Goal: Task Accomplishment & Management: Manage account settings

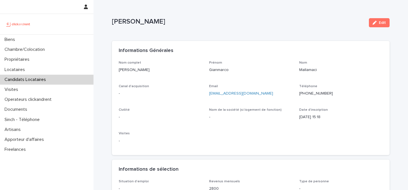
scroll to position [15, 0]
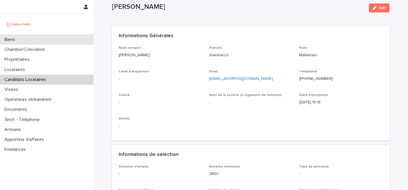
click at [35, 37] on div "Biens" at bounding box center [46, 40] width 93 height 10
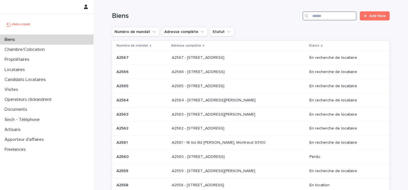
click at [331, 14] on input "Search" at bounding box center [330, 15] width 54 height 9
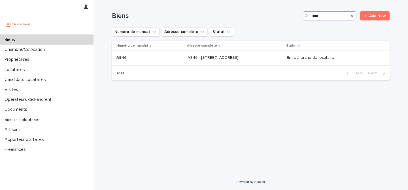
type input "****"
click at [159, 60] on p at bounding box center [149, 57] width 67 height 5
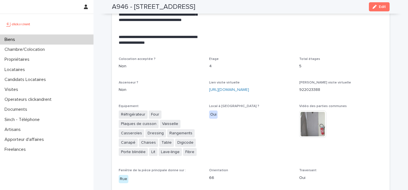
scroll to position [1266, 0]
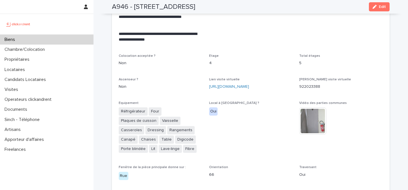
drag, startPoint x: 208, startPoint y: 69, endPoint x: 244, endPoint y: 79, distance: 37.1
click at [244, 79] on div "**********" at bounding box center [251, 151] width 264 height 764
copy link "[URL][DOMAIN_NAME]"
click at [195, 9] on h2 "A946 - [STREET_ADDRESS]" at bounding box center [153, 7] width 83 height 8
click at [43, 41] on div "Biens" at bounding box center [46, 40] width 93 height 10
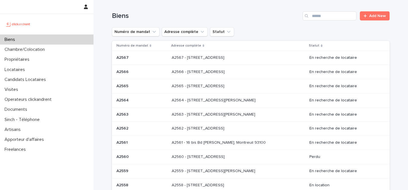
click at [318, 11] on div "Biens Add New" at bounding box center [251, 13] width 278 height 27
click at [319, 13] on input "Search" at bounding box center [330, 15] width 54 height 9
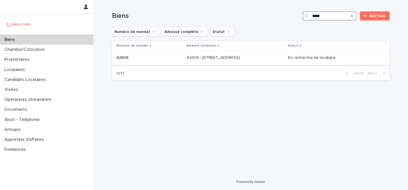
type input "*****"
click at [166, 58] on td "A2506 A2506" at bounding box center [148, 58] width 73 height 14
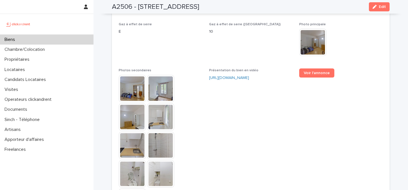
scroll to position [1519, 0]
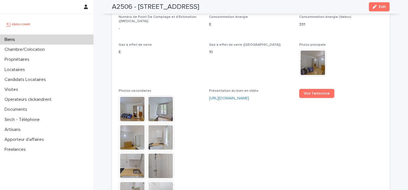
click at [318, 89] on div "Voir l'annonce" at bounding box center [341, 96] width 84 height 14
click at [318, 89] on link "Voir l'annonce" at bounding box center [316, 93] width 35 height 9
click at [50, 41] on div "Biens" at bounding box center [46, 40] width 93 height 10
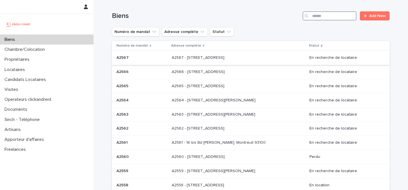
click at [350, 18] on input "Search" at bounding box center [330, 15] width 54 height 9
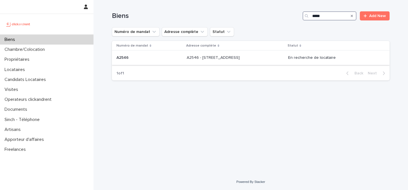
type input "*****"
click at [168, 61] on div "A2546 A2546" at bounding box center [149, 57] width 66 height 9
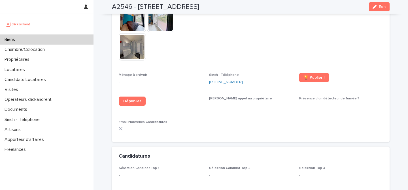
scroll to position [1510, 0]
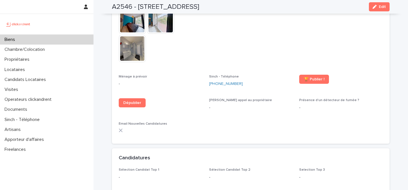
click at [62, 38] on div "Biens" at bounding box center [46, 40] width 93 height 10
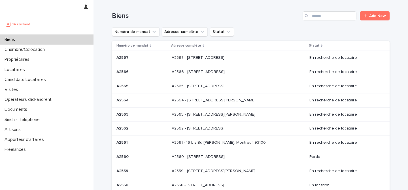
click at [332, 22] on div "Biens Add New" at bounding box center [251, 13] width 278 height 27
click at [335, 13] on input "Search" at bounding box center [330, 15] width 54 height 9
paste input "*****"
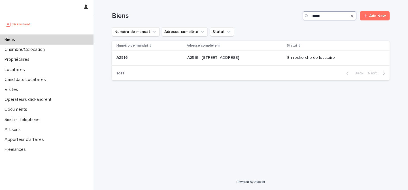
type input "*****"
click at [161, 59] on p at bounding box center [149, 57] width 66 height 5
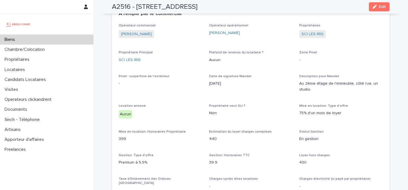
scroll to position [419, 0]
click at [68, 81] on div "Candidats Locataires" at bounding box center [46, 79] width 93 height 10
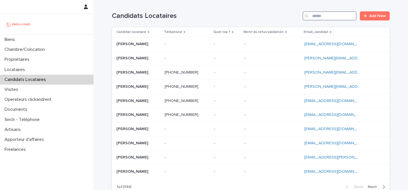
click at [322, 20] on input "Search" at bounding box center [330, 15] width 54 height 9
paste input "**********"
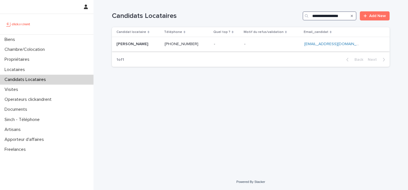
type input "**********"
click at [160, 47] on div "[PERSON_NAME] [PERSON_NAME]" at bounding box center [138, 43] width 44 height 9
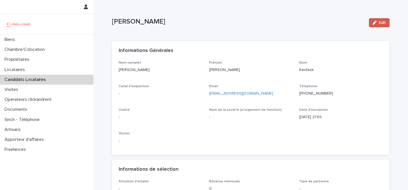
click at [388, 23] on button "Edit" at bounding box center [379, 22] width 21 height 9
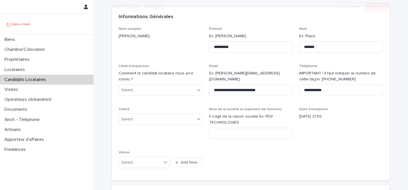
scroll to position [56, 0]
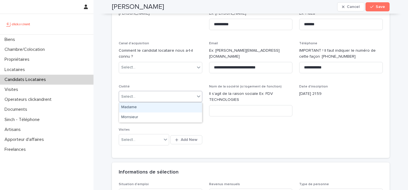
click at [158, 96] on div "Select..." at bounding box center [157, 96] width 76 height 9
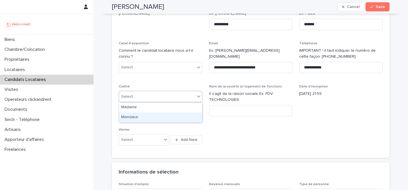
click at [162, 112] on div "Monsieur" at bounding box center [160, 117] width 83 height 10
click at [236, 130] on div "**********" at bounding box center [251, 77] width 264 height 147
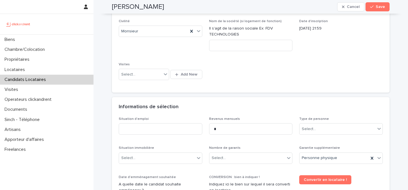
scroll to position [133, 0]
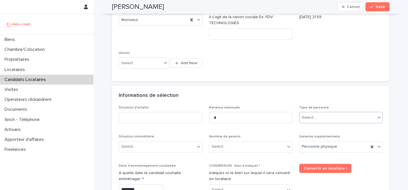
click at [316, 117] on input "text" at bounding box center [316, 117] width 1 height 5
click at [320, 125] on div "Particulier" at bounding box center [340, 128] width 83 height 10
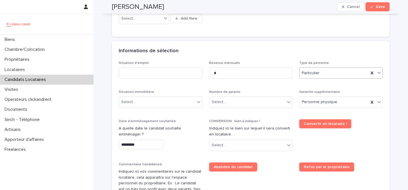
scroll to position [197, 0]
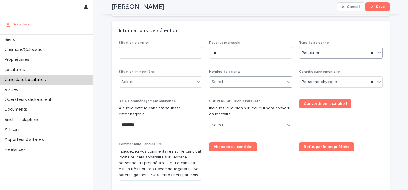
click at [248, 84] on div "Select..." at bounding box center [247, 81] width 76 height 9
click at [224, 84] on div "Select..." at bounding box center [219, 82] width 14 height 6
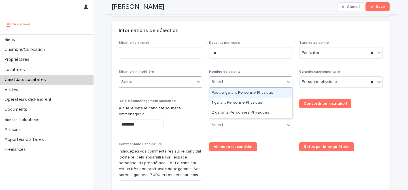
click at [179, 77] on div "Select..." at bounding box center [157, 81] width 76 height 9
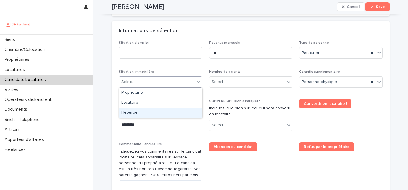
click at [164, 108] on div "Hébergé" at bounding box center [160, 113] width 83 height 10
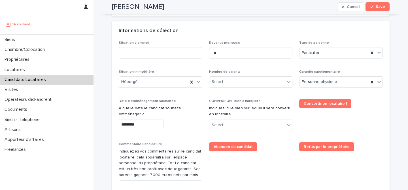
click at [206, 97] on div "Situation d'emploi Revenus mensuels * Type de personne Particulier Situation im…" at bounding box center [251, 134] width 264 height 186
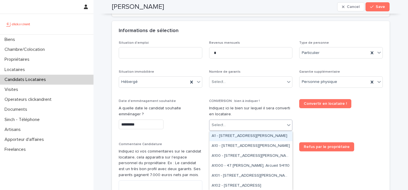
click at [247, 125] on div "Select..." at bounding box center [247, 124] width 76 height 9
paste input "*****"
type input "*****"
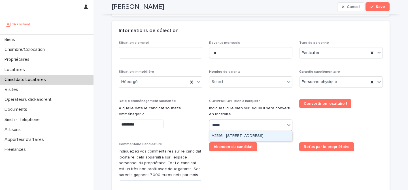
click at [259, 137] on div "A2516 - [STREET_ADDRESS]" at bounding box center [250, 136] width 83 height 10
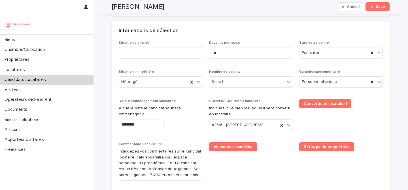
scroll to position [203, 0]
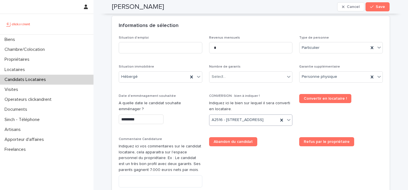
click at [269, 144] on div "Situation d'emploi Revenus mensuels * Type de personne Particulier Situation im…" at bounding box center [251, 129] width 264 height 186
click at [180, 53] on input at bounding box center [161, 47] width 84 height 11
type input "*********"
click at [215, 58] on div "Situation d'emploi ********* Revenus mensuels * Type de personne Particulier Si…" at bounding box center [251, 129] width 264 height 186
click at [223, 84] on div "Nombre de garants Select..." at bounding box center [251, 76] width 84 height 22
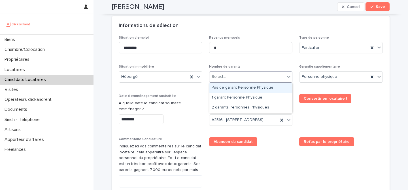
click at [227, 81] on div "Select..." at bounding box center [251, 76] width 84 height 11
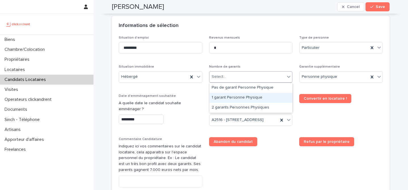
click at [238, 94] on div "1 garant Personne Physique" at bounding box center [250, 98] width 83 height 10
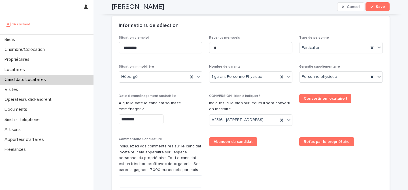
click at [252, 94] on span "CONVERSION : bien à indiquer !" at bounding box center [234, 95] width 51 height 3
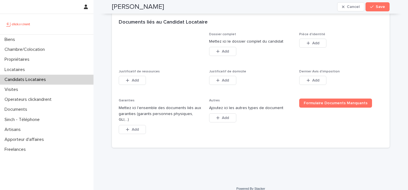
scroll to position [434, 0]
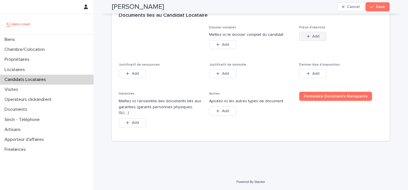
click at [310, 41] on button "Add" at bounding box center [312, 36] width 27 height 9
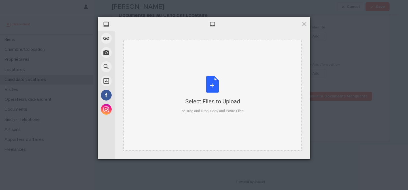
click at [214, 77] on div "Select Files to Upload or Drag and Drop, Copy and Paste Files" at bounding box center [213, 95] width 62 height 38
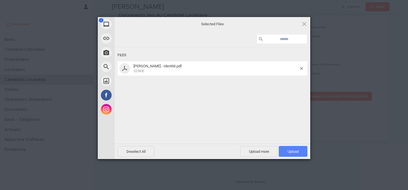
click at [297, 148] on span "Upload 1" at bounding box center [293, 151] width 29 height 11
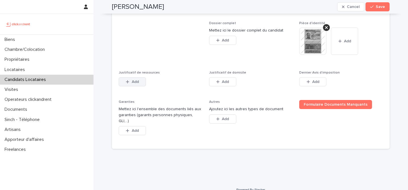
click at [142, 86] on button "Add" at bounding box center [132, 81] width 27 height 9
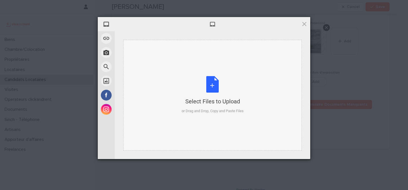
click at [214, 84] on div "Select Files to Upload or Drag and Drop, Copy and Paste Files" at bounding box center [213, 95] width 62 height 38
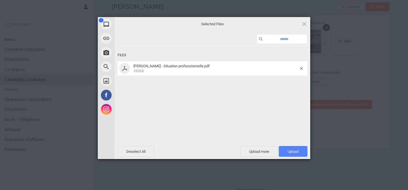
click at [294, 155] on span "Upload 1" at bounding box center [293, 151] width 29 height 11
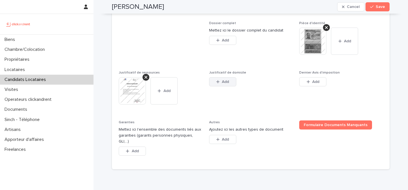
click at [221, 84] on div "button" at bounding box center [219, 82] width 6 height 4
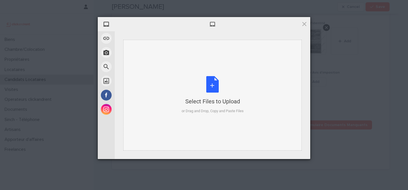
click at [206, 80] on div "Select Files to Upload or Drag and Drop, Copy and Paste Files" at bounding box center [213, 95] width 62 height 38
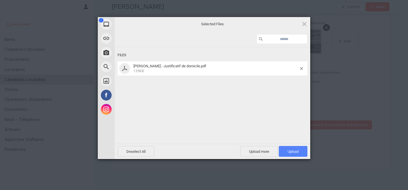
click at [293, 154] on span "Upload 1" at bounding box center [293, 151] width 29 height 11
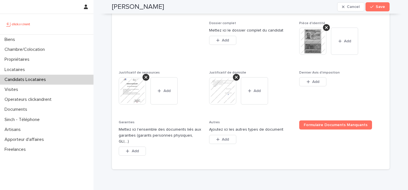
click at [303, 87] on div "Dernier Avis d'imposition This file cannot be opened Download File Add" at bounding box center [341, 82] width 84 height 22
click at [303, 86] on button "Add" at bounding box center [312, 81] width 27 height 9
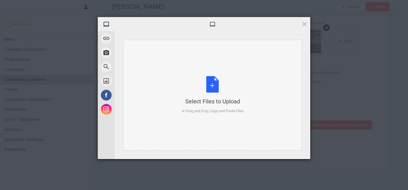
click at [210, 79] on div "Select Files to Upload or Drag and Drop, Copy and Paste Files" at bounding box center [213, 95] width 62 height 38
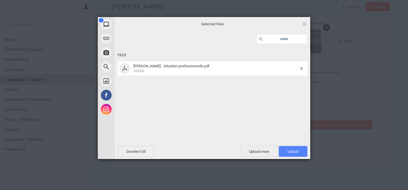
click at [296, 151] on span "Upload 1" at bounding box center [293, 151] width 11 height 4
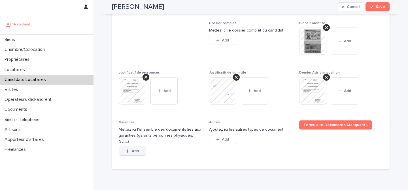
click at [136, 151] on button "Add" at bounding box center [132, 150] width 27 height 9
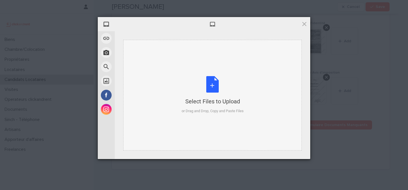
click at [216, 85] on div "Select Files to Upload or Drag and Drop, Copy and Paste Files" at bounding box center [213, 95] width 62 height 38
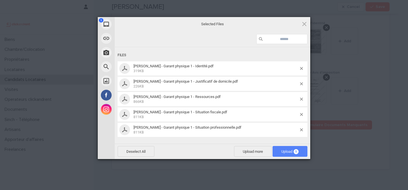
click at [284, 147] on span "Upload 5" at bounding box center [289, 151] width 35 height 11
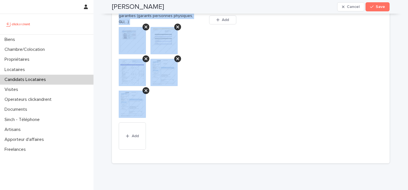
scroll to position [580, 0]
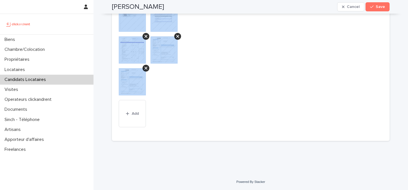
drag, startPoint x: 110, startPoint y: 20, endPoint x: 274, endPoint y: 179, distance: 229.2
copy div "Loremipsum Dolorsi Ametco Adip Elits, doeiu tem in utlab etdolo magn aliqua. En…"
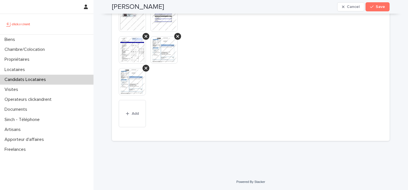
click at [202, 40] on div at bounding box center [161, 52] width 84 height 95
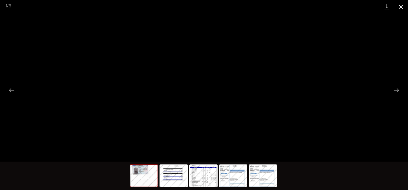
click at [397, 7] on button "Close gallery" at bounding box center [401, 6] width 14 height 13
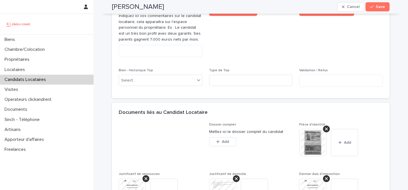
scroll to position [326, 0]
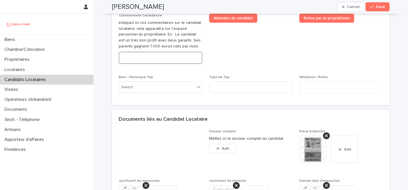
click at [187, 64] on textarea at bounding box center [161, 58] width 84 height 12
paste textarea "**********"
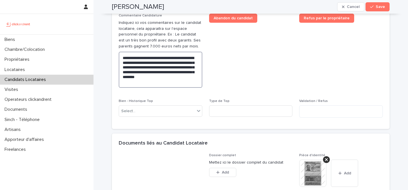
type textarea "**********"
click at [256, 74] on span "Abandon du candidat" at bounding box center [251, 53] width 84 height 78
click at [134, 6] on h2 "[PERSON_NAME]" at bounding box center [138, 7] width 52 height 8
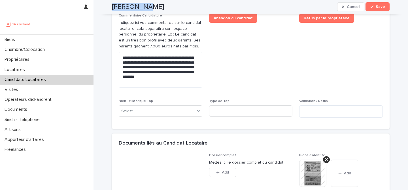
click at [134, 6] on h2 "[PERSON_NAME]" at bounding box center [138, 7] width 52 height 8
copy div "[PERSON_NAME] Cancel Save"
click at [381, 8] on span "Save" at bounding box center [380, 7] width 9 height 4
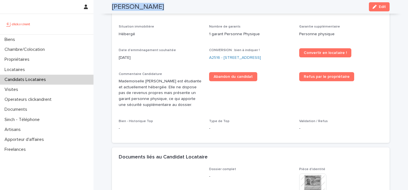
scroll to position [155, 0]
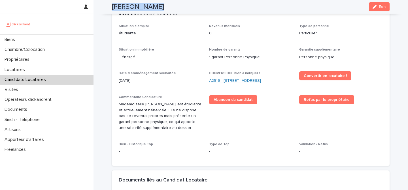
click at [242, 78] on link "A2516 - [STREET_ADDRESS]" at bounding box center [235, 81] width 52 height 6
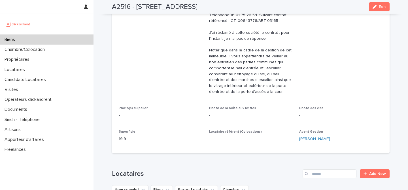
drag, startPoint x: 378, startPoint y: 8, endPoint x: 325, endPoint y: 101, distance: 107.6
click at [378, 8] on button "Edit" at bounding box center [379, 6] width 21 height 9
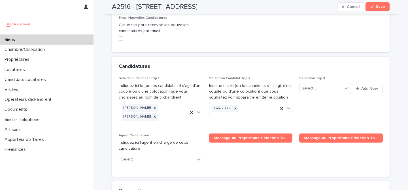
scroll to position [2644, 0]
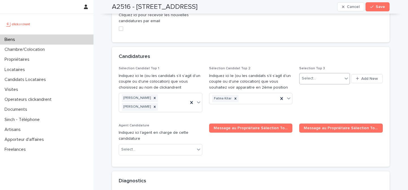
click at [327, 74] on div "Select..." at bounding box center [320, 78] width 43 height 9
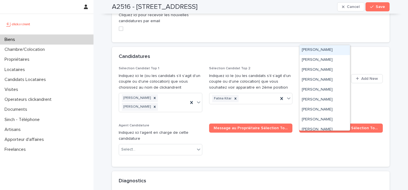
paste input "**********"
type input "**********"
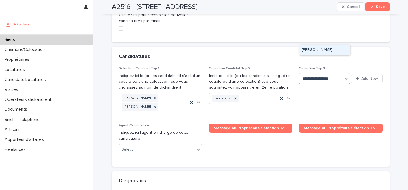
click at [340, 52] on div "[PERSON_NAME]" at bounding box center [324, 50] width 50 height 10
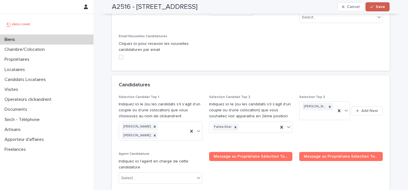
click at [386, 5] on button "Save" at bounding box center [377, 6] width 24 height 9
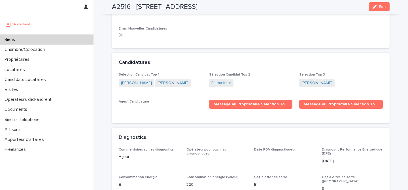
scroll to position [1624, 0]
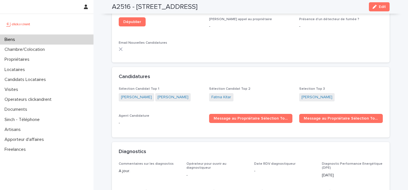
click at [37, 37] on div "Biens" at bounding box center [46, 40] width 93 height 10
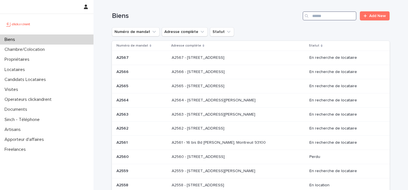
click at [329, 17] on input "Search" at bounding box center [330, 15] width 54 height 9
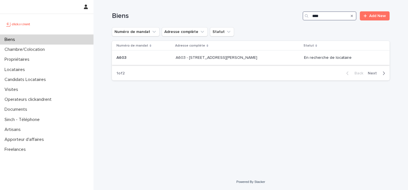
type input "****"
click at [248, 60] on p "A603 - [STREET_ADDRESS][PERSON_NAME]" at bounding box center [217, 57] width 83 height 6
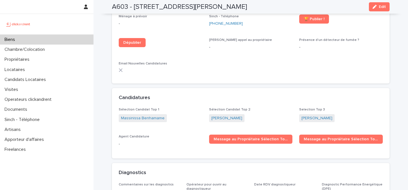
scroll to position [1602, 0]
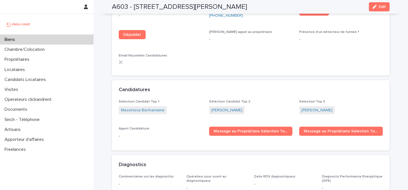
click at [63, 41] on div "Biens" at bounding box center [46, 40] width 93 height 10
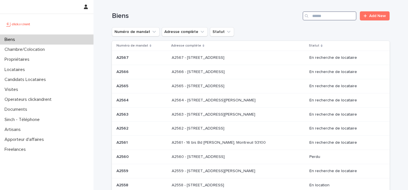
click at [325, 16] on input "Search" at bounding box center [330, 15] width 54 height 9
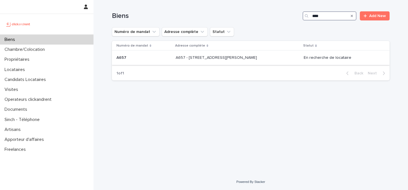
type input "****"
click at [163, 61] on div "A657 A657" at bounding box center [143, 57] width 55 height 9
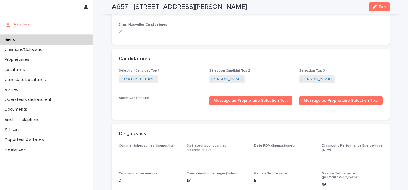
scroll to position [1613, 0]
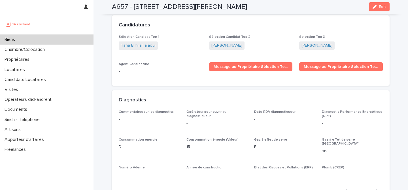
click at [38, 38] on div "Biens" at bounding box center [46, 40] width 93 height 10
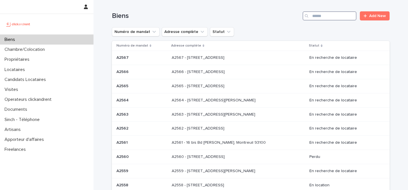
click at [327, 18] on input "Search" at bounding box center [330, 15] width 54 height 9
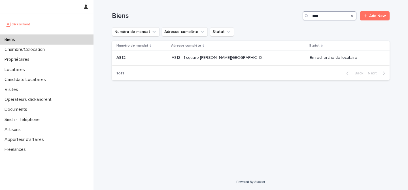
type input "****"
click at [151, 61] on div "A812 A812" at bounding box center [141, 57] width 51 height 9
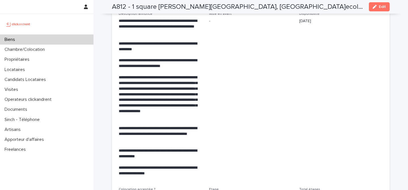
scroll to position [1181, 0]
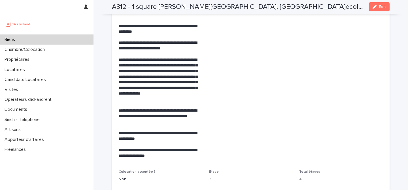
click at [48, 39] on div "Biens" at bounding box center [46, 40] width 93 height 10
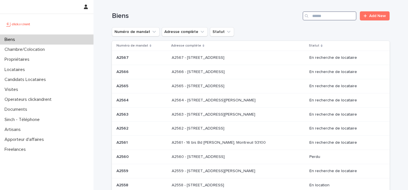
click at [329, 16] on input "Search" at bounding box center [330, 15] width 54 height 9
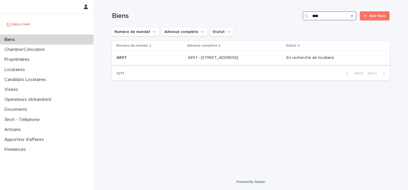
type input "****"
click at [196, 58] on p "A897 - [STREET_ADDRESS]" at bounding box center [214, 57] width 52 height 6
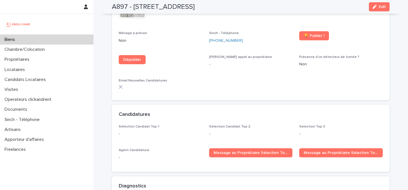
scroll to position [1770, 0]
